Goal: Find specific page/section: Find specific page/section

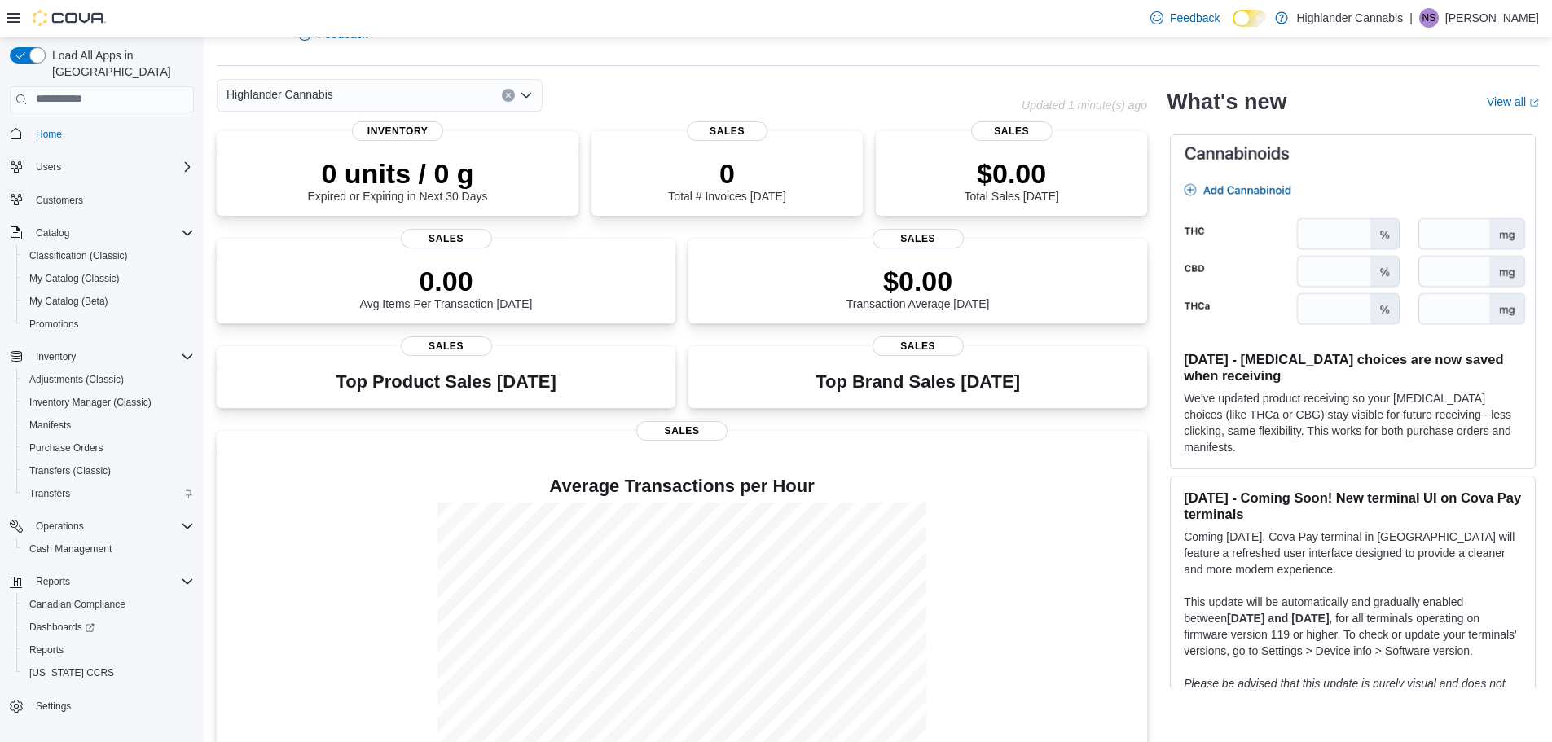
scroll to position [72, 0]
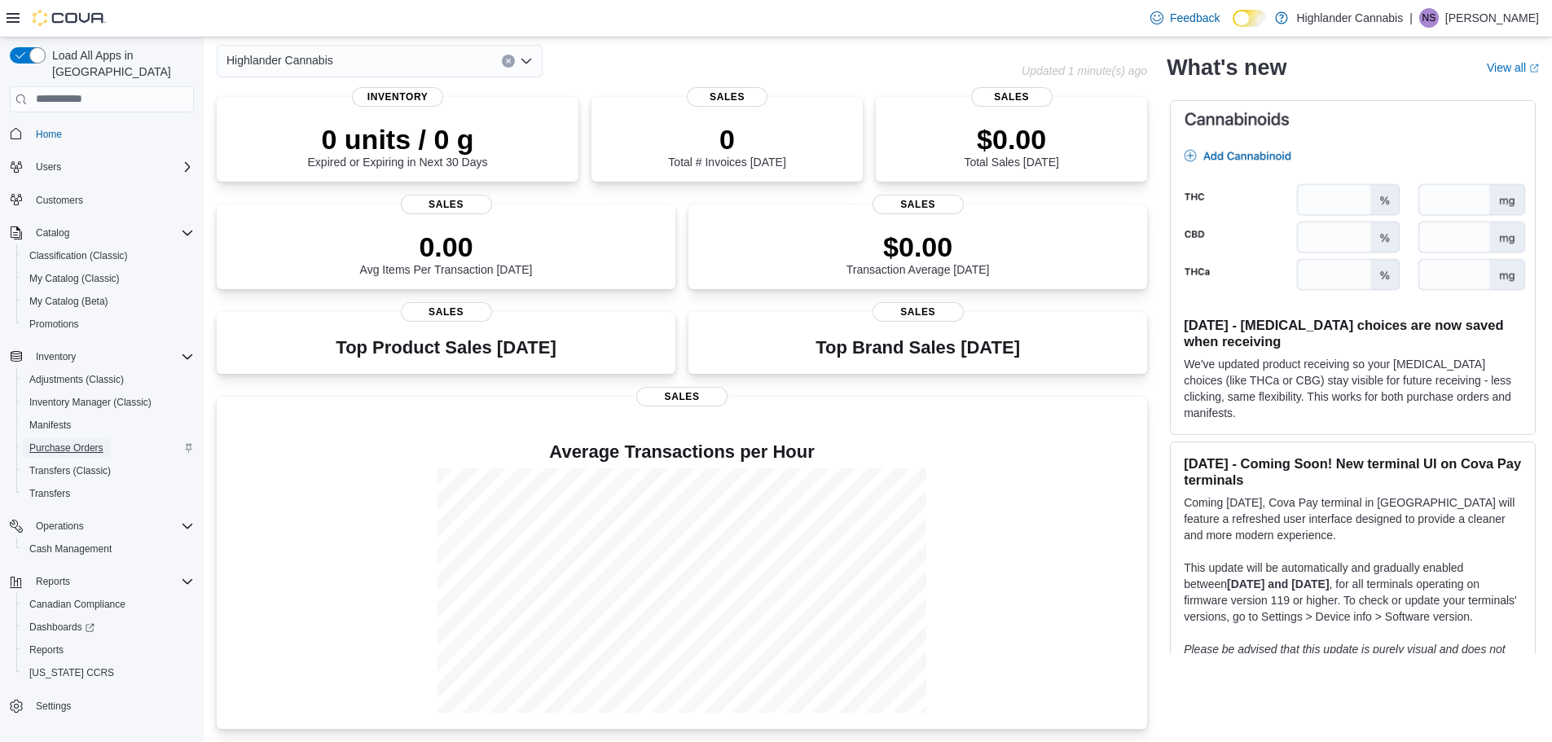
click at [64, 442] on span "Purchase Orders" at bounding box center [66, 448] width 74 height 13
